Goal: Information Seeking & Learning: Check status

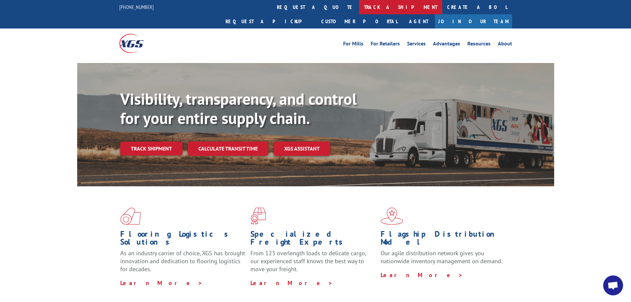
click at [359, 3] on link "track a shipment" at bounding box center [400, 7] width 83 height 14
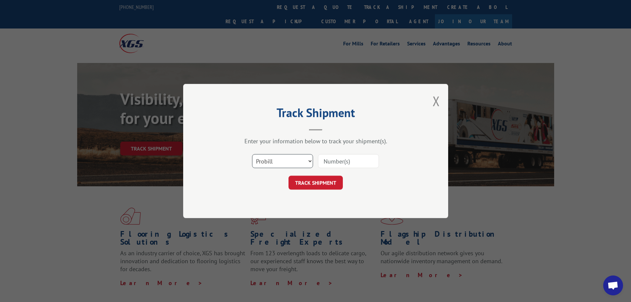
click at [309, 160] on select "Select category... Probill BOL PO" at bounding box center [282, 161] width 61 height 14
select select "po"
click at [252, 154] on select "Select category... Probill BOL PO" at bounding box center [282, 161] width 61 height 14
paste input "61508775"
type input "61508775"
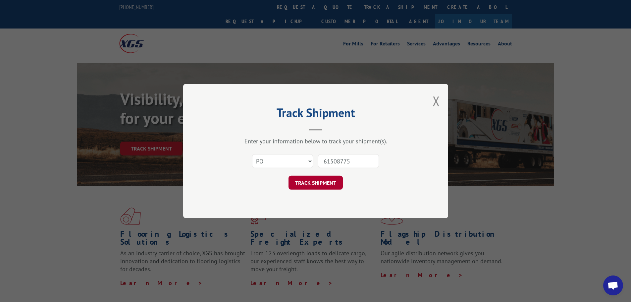
click at [310, 182] on button "TRACK SHIPMENT" at bounding box center [315, 182] width 54 height 14
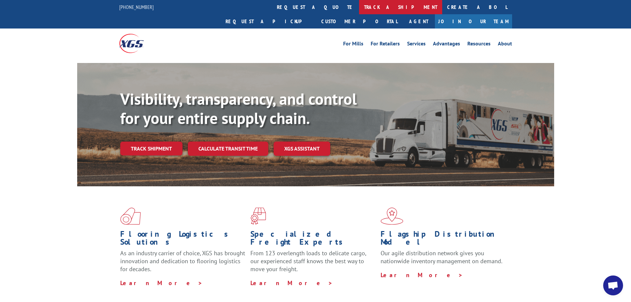
click at [359, 6] on link "track a shipment" at bounding box center [400, 7] width 83 height 14
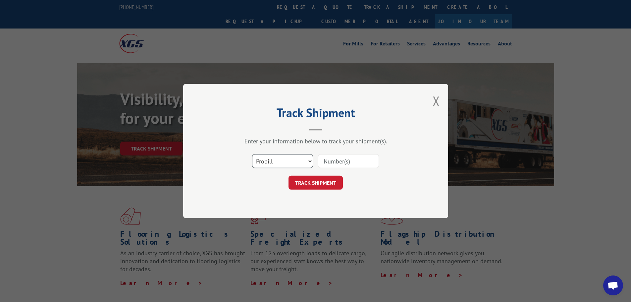
click at [265, 155] on select "Select category... Probill BOL PO" at bounding box center [282, 161] width 61 height 14
select select "po"
click at [252, 154] on select "Select category... Probill BOL PO" at bounding box center [282, 161] width 61 height 14
click at [332, 158] on input at bounding box center [348, 161] width 61 height 14
type input "61508775"
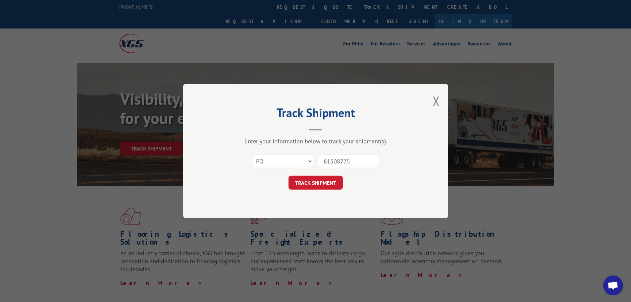
click button "TRACK SHIPMENT" at bounding box center [315, 182] width 54 height 14
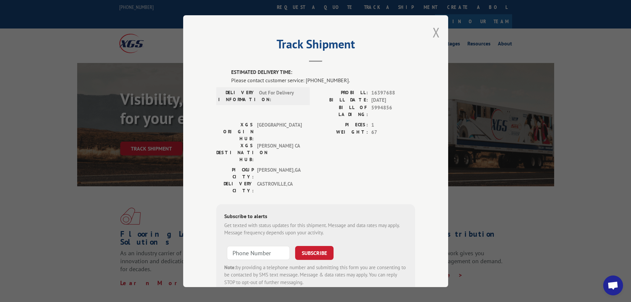
click at [434, 34] on button "Close modal" at bounding box center [435, 32] width 7 height 18
